Goal: Find specific page/section: Find specific page/section

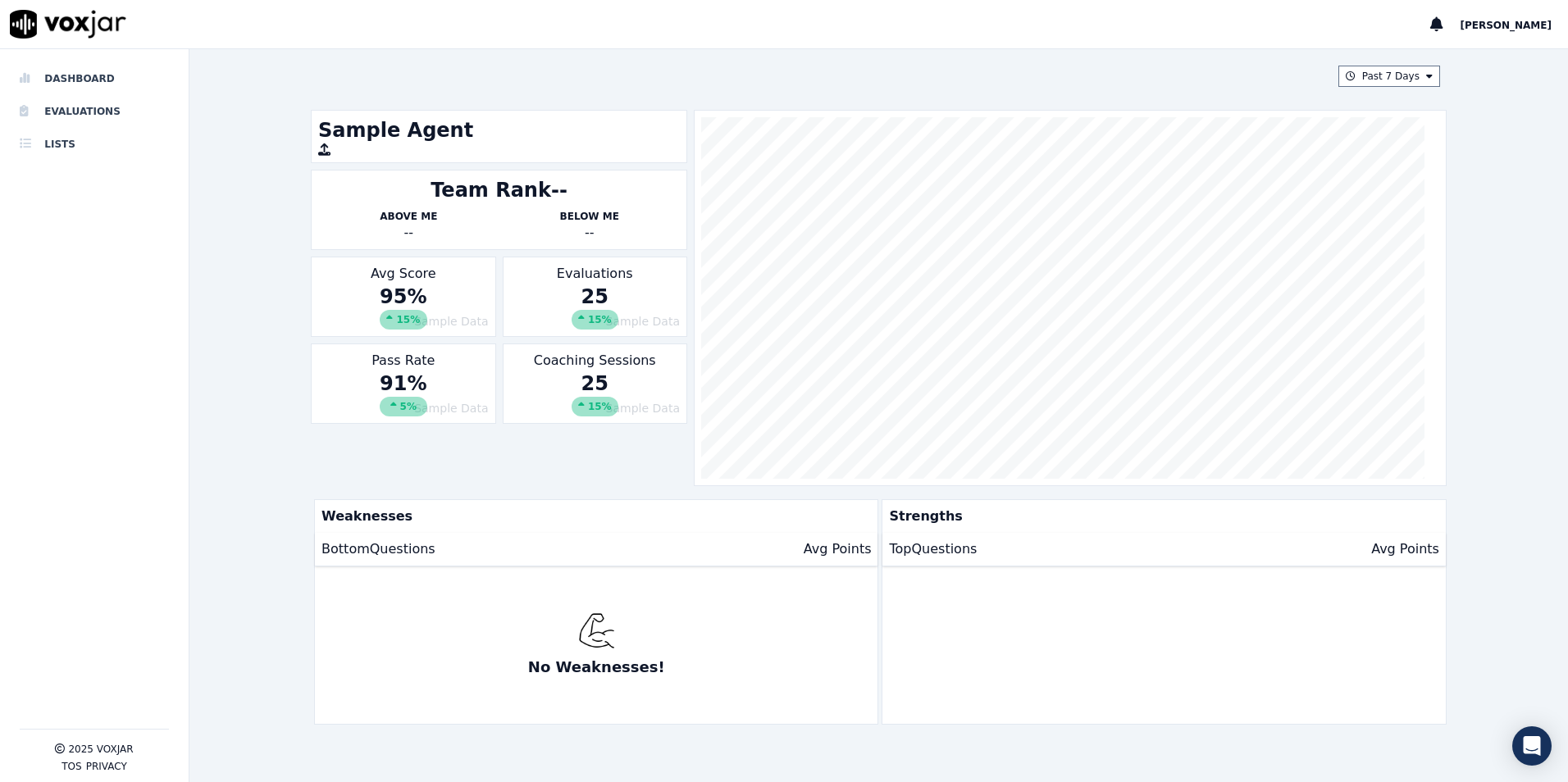
click at [389, 274] on div "Avg Score Sample Data 95% 15 %" at bounding box center [403, 296] width 185 height 81
click at [388, 317] on icon at bounding box center [389, 318] width 7 height 10
click at [76, 108] on li "Evaluations" at bounding box center [95, 111] width 150 height 33
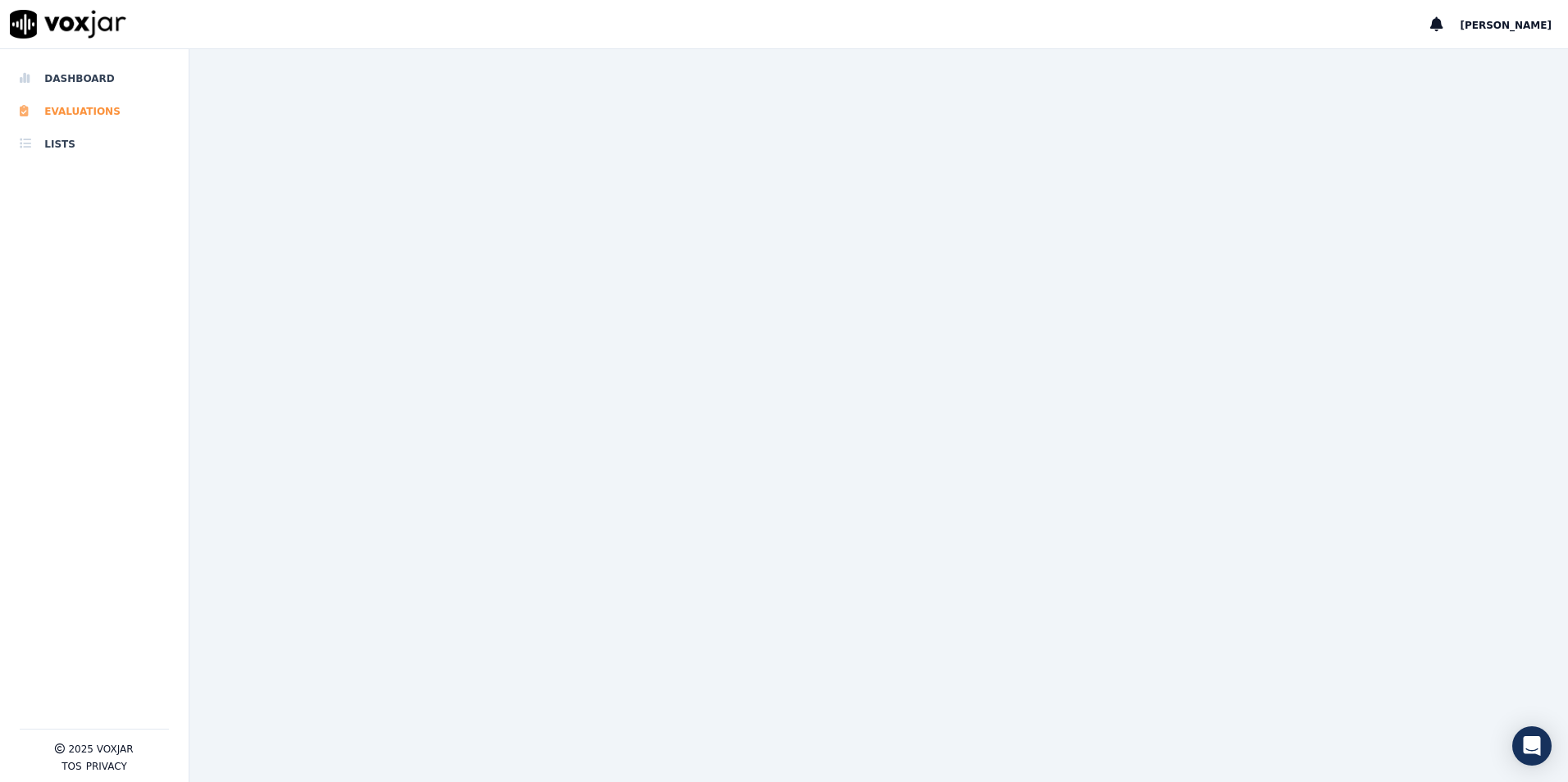
click at [79, 107] on li "Evaluations" at bounding box center [95, 111] width 150 height 33
click at [81, 71] on li "Dashboard" at bounding box center [95, 78] width 150 height 33
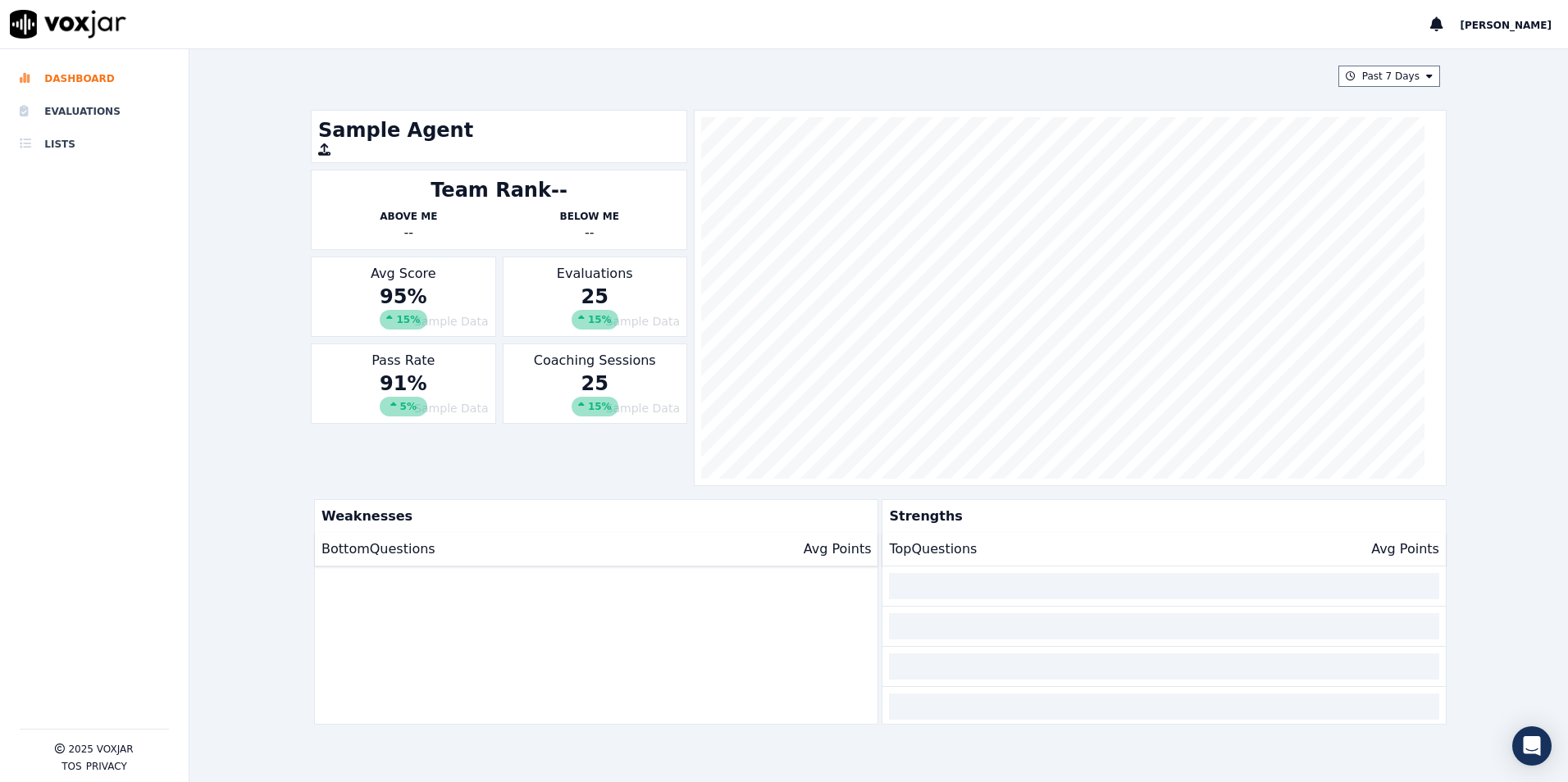
click at [599, 414] on div "15 %" at bounding box center [594, 407] width 47 height 20
click at [88, 110] on li "Evaluations" at bounding box center [95, 111] width 150 height 33
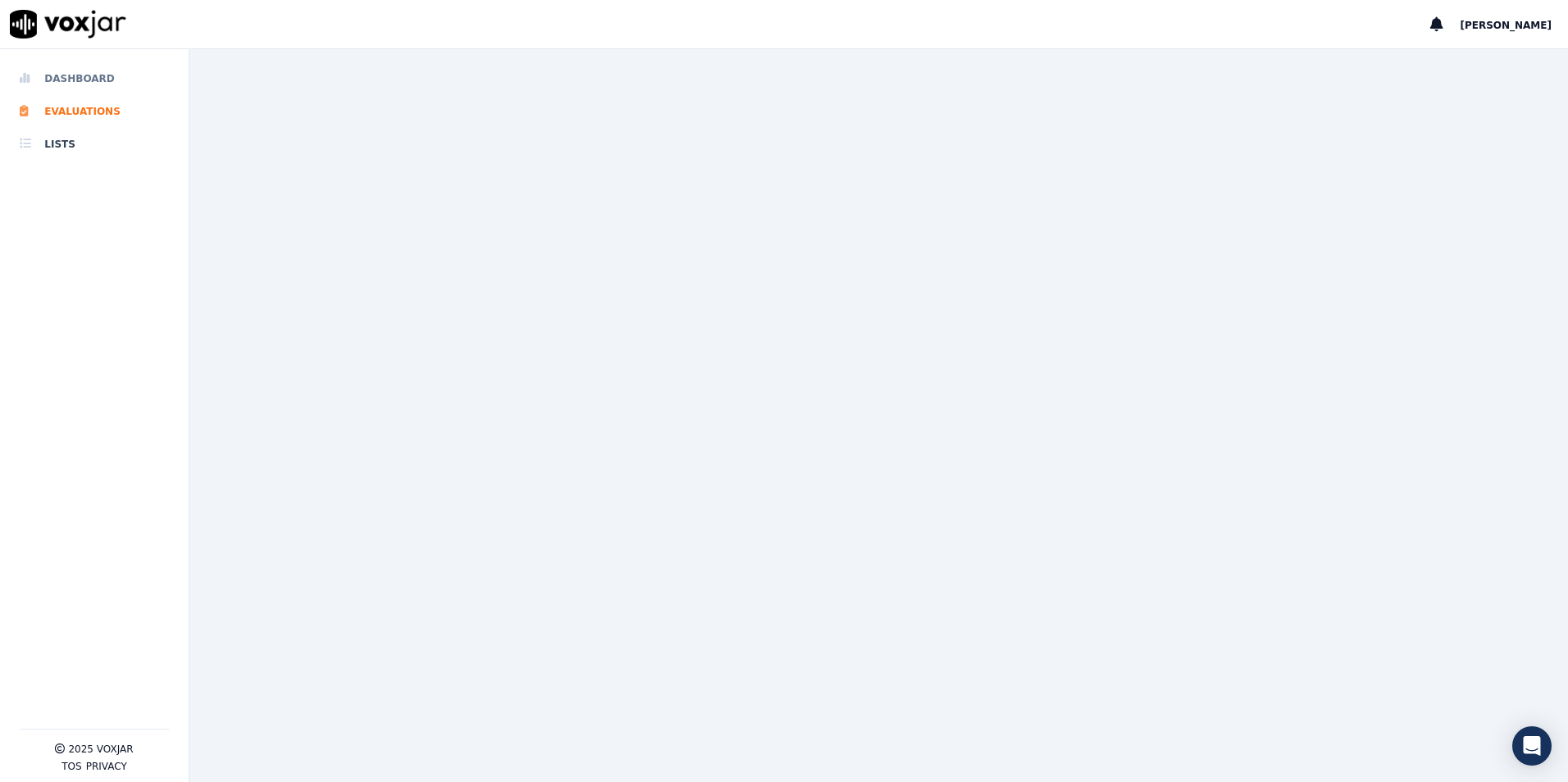
click at [91, 81] on li "Dashboard" at bounding box center [95, 78] width 150 height 33
